Goal: Check status: Check status

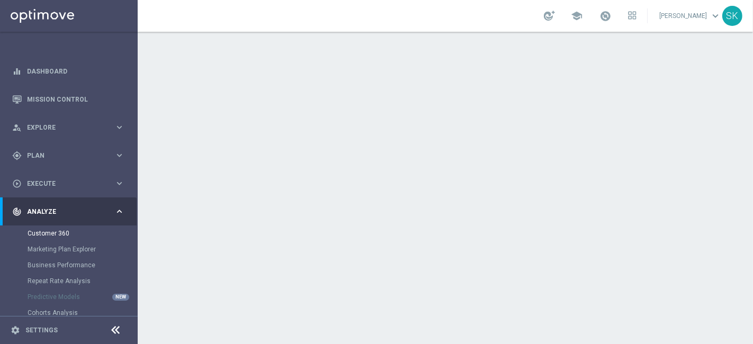
click at [385, 110] on div at bounding box center [445, 188] width 615 height 312
click at [60, 235] on link "Customer 360" at bounding box center [69, 233] width 83 height 8
click at [50, 181] on span "Execute" at bounding box center [70, 184] width 87 height 6
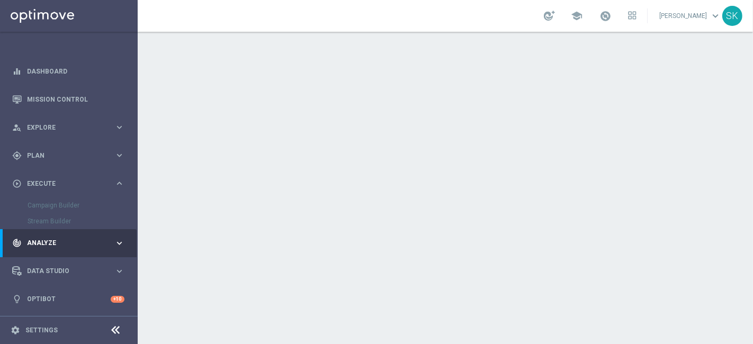
click at [52, 239] on div "track_changes Analyze" at bounding box center [63, 243] width 102 height 10
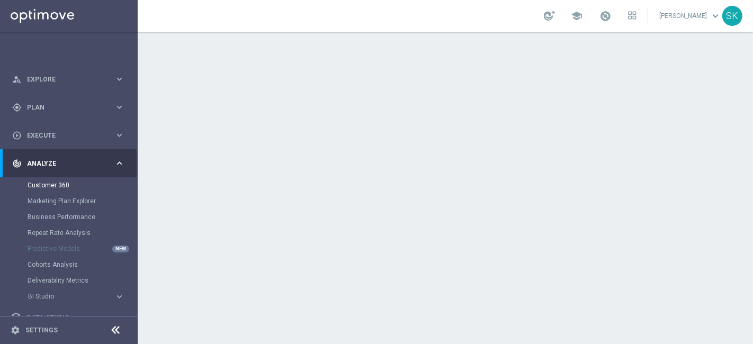
scroll to position [95, 0]
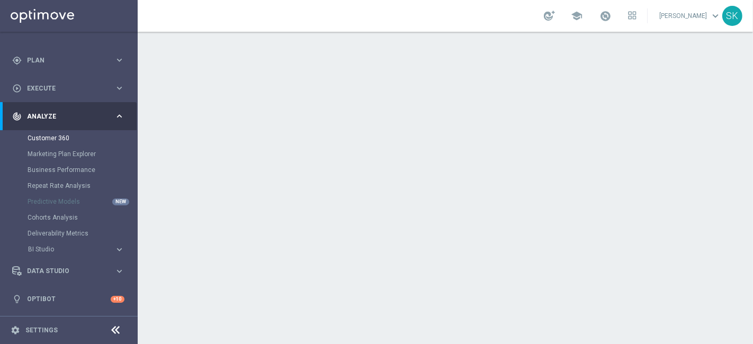
click at [311, 98] on div at bounding box center [445, 188] width 615 height 312
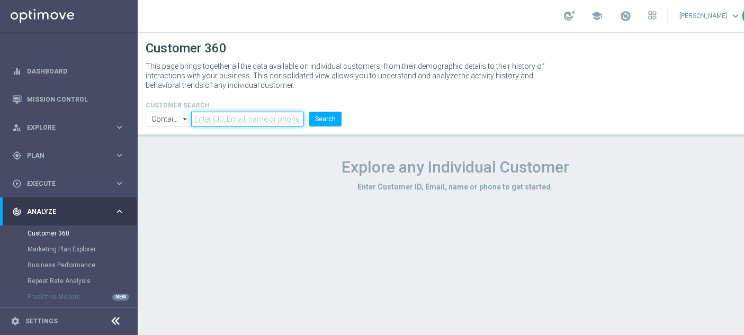
click at [263, 119] on input "text" at bounding box center [247, 119] width 113 height 15
paste input "3337294"
type input "3337294"
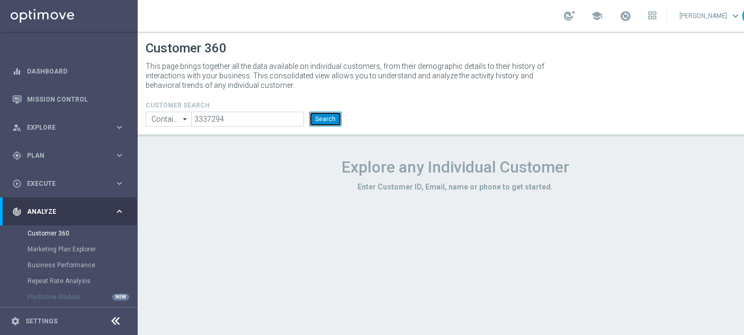
click at [322, 119] on button "Search" at bounding box center [325, 119] width 32 height 15
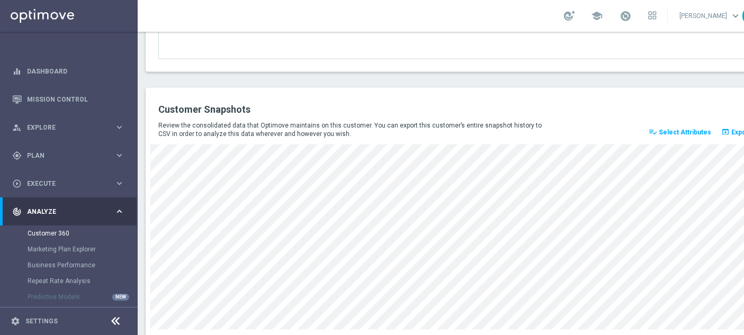
scroll to position [1493, 0]
